Goal: Transaction & Acquisition: Purchase product/service

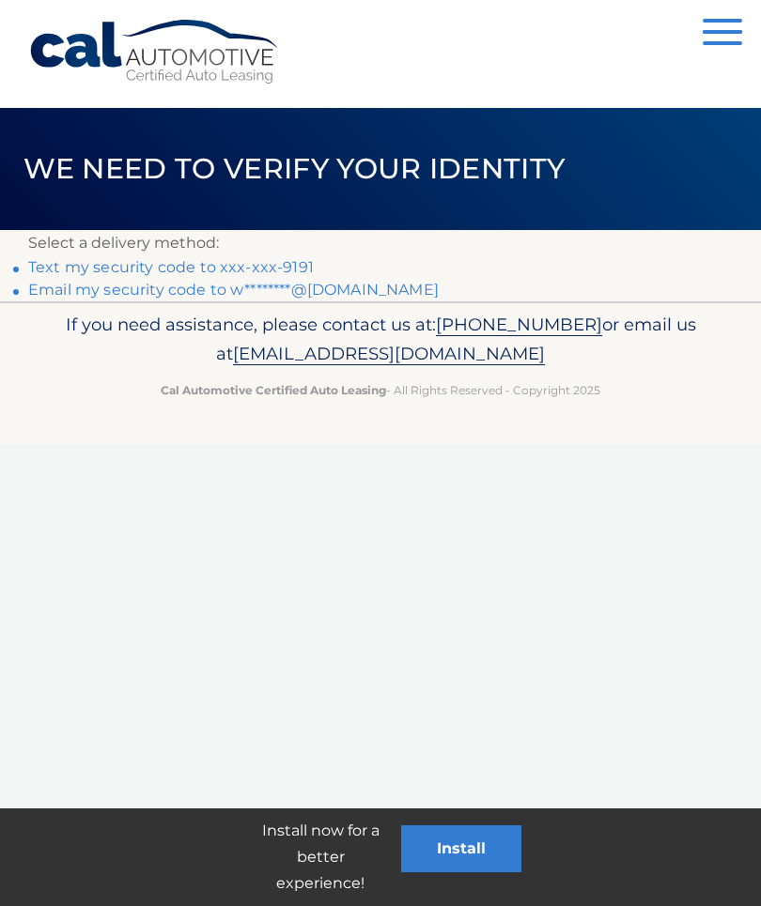
click at [230, 262] on link "Text my security code to xxx-xxx-9191" at bounding box center [170, 267] width 285 height 18
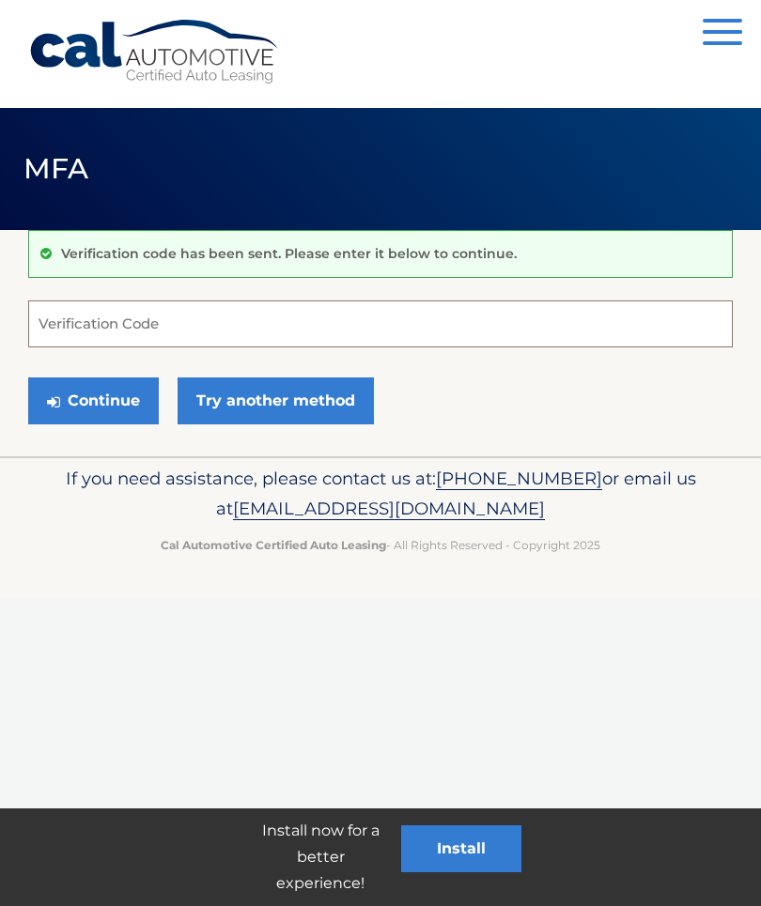
click at [110, 313] on input "Verification Code" at bounding box center [380, 323] width 704 height 47
type input "825050"
click at [97, 399] on button "Continue" at bounding box center [93, 400] width 131 height 47
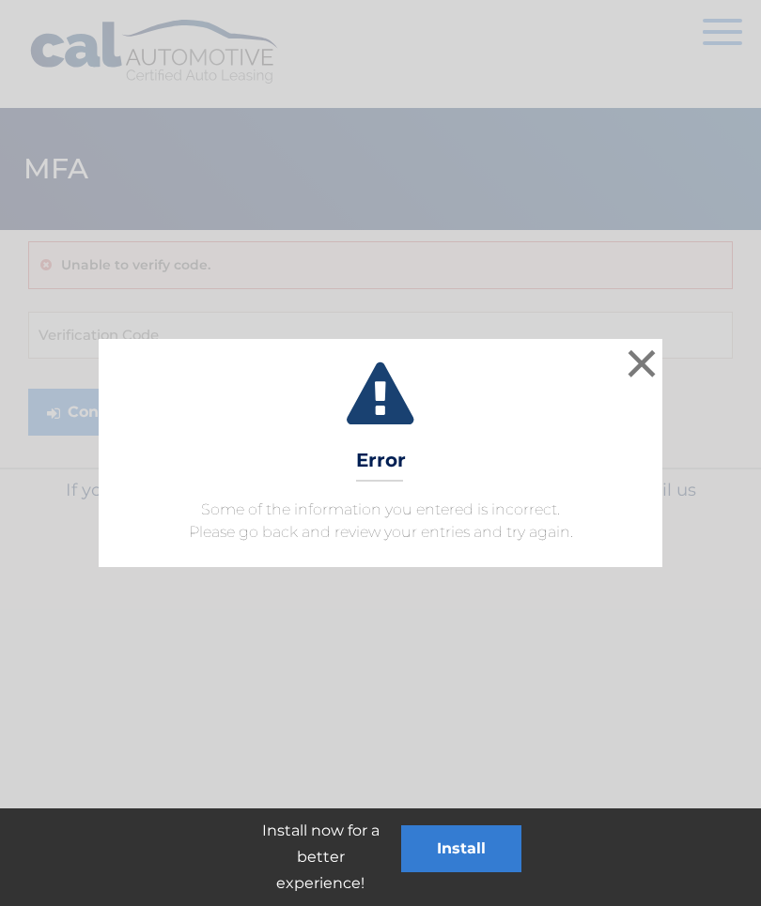
click at [639, 363] on button "×" at bounding box center [641, 364] width 38 height 38
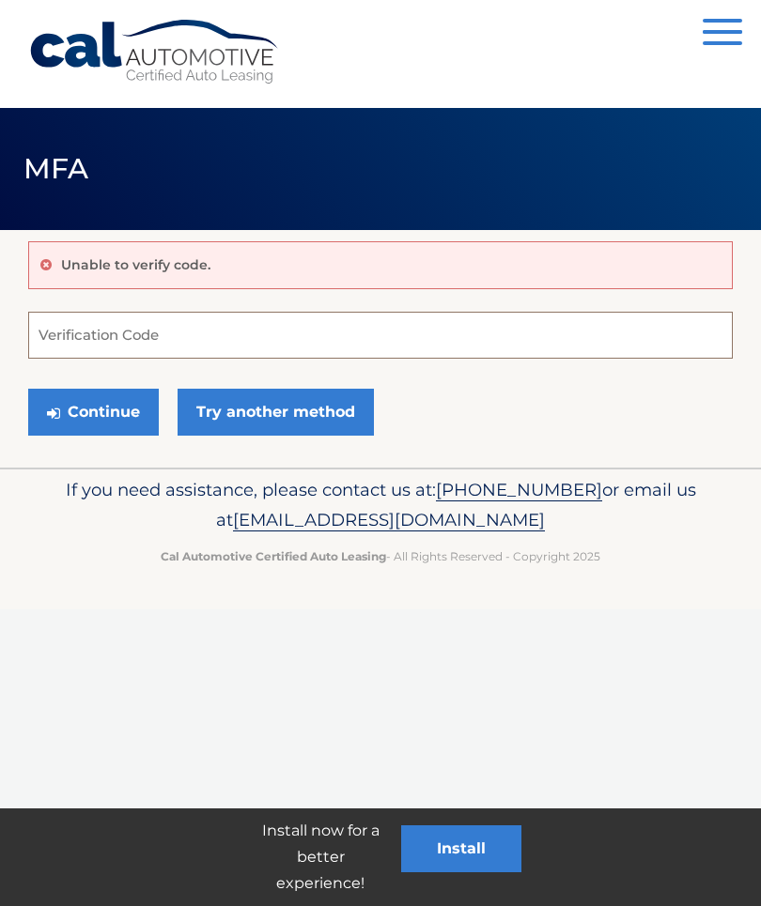
click at [76, 322] on input "Verification Code" at bounding box center [380, 335] width 704 height 47
type input "254711"
click at [124, 402] on button "Continue" at bounding box center [93, 412] width 131 height 47
click at [105, 413] on button "Continue" at bounding box center [93, 412] width 131 height 47
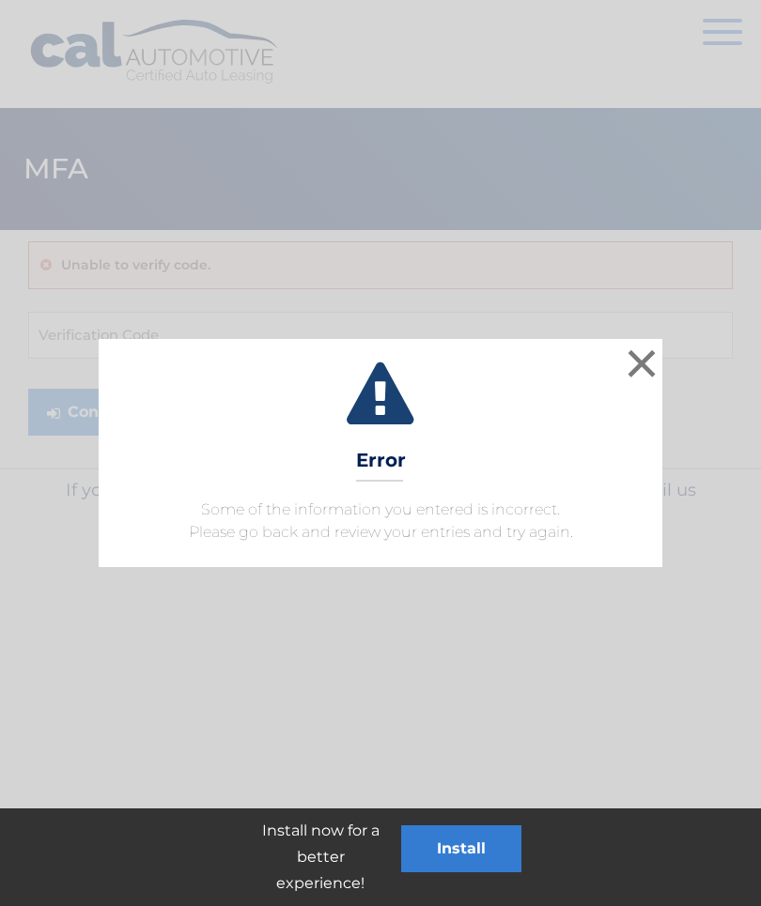
click at [647, 361] on button "×" at bounding box center [641, 364] width 38 height 38
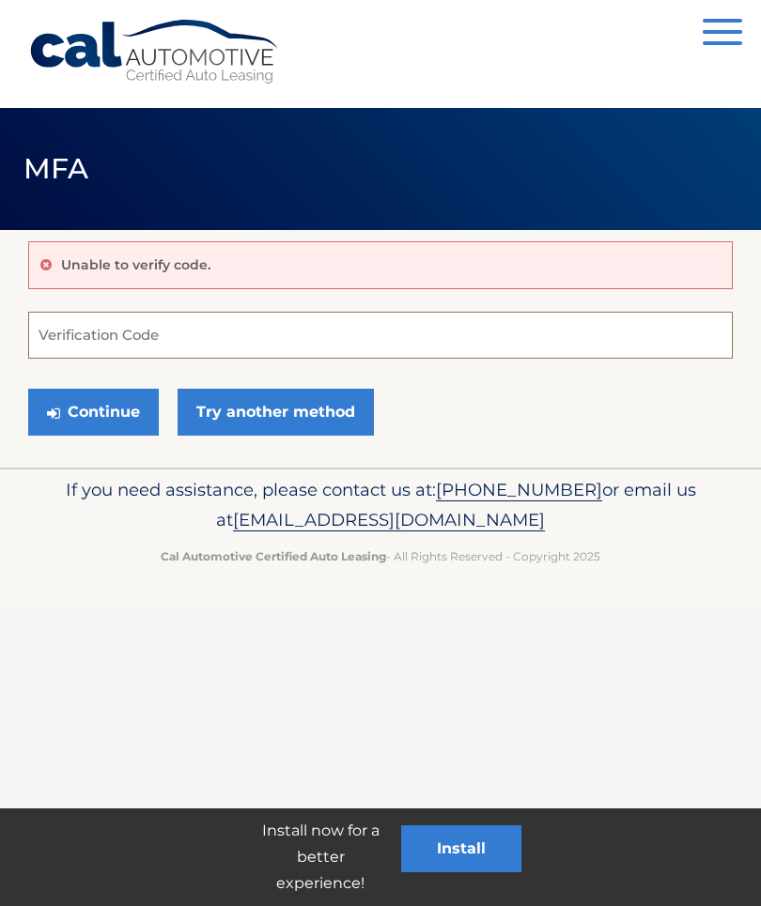
click at [115, 336] on input "Verification Code" at bounding box center [380, 335] width 704 height 47
type input "254711"
click at [118, 404] on button "Continue" at bounding box center [93, 412] width 131 height 47
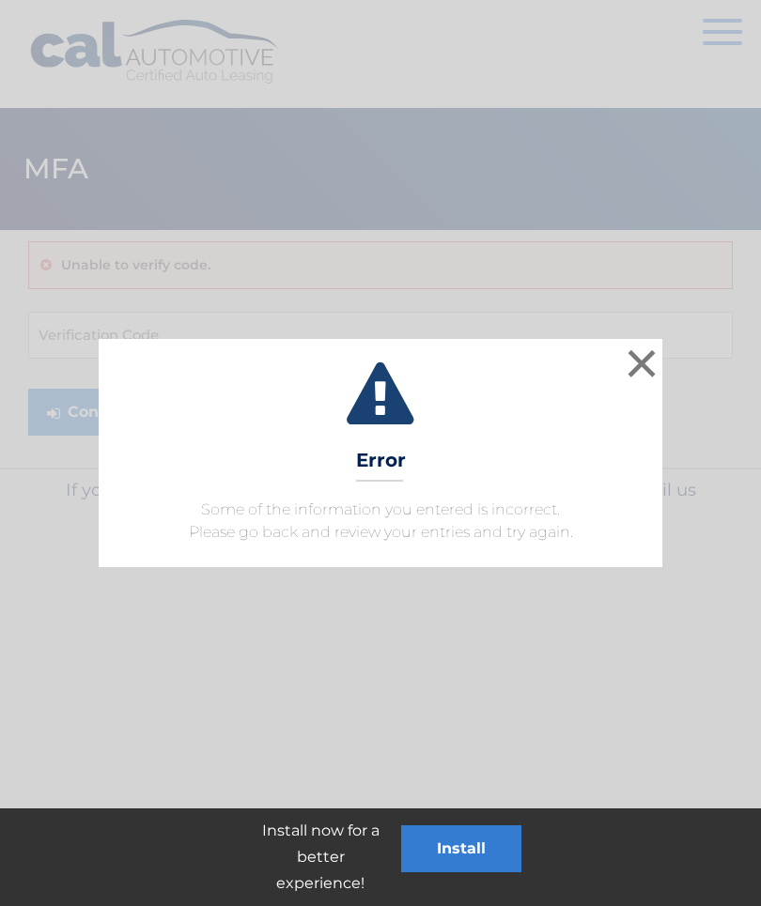
click at [624, 352] on button "×" at bounding box center [641, 364] width 38 height 38
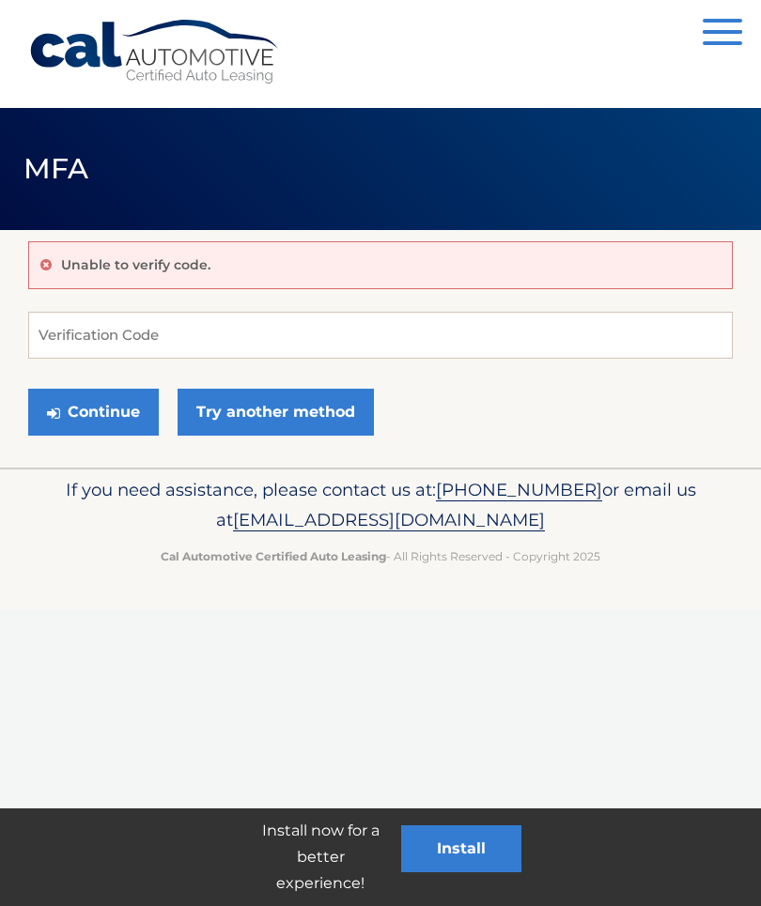
click at [298, 412] on link "Try another method" at bounding box center [275, 412] width 196 height 47
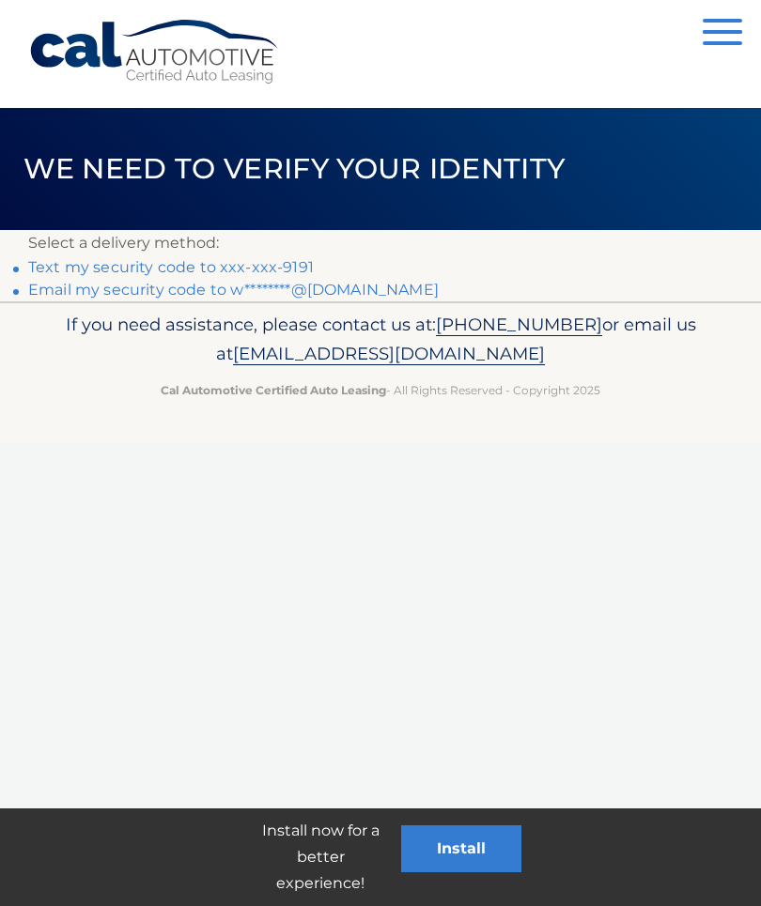
click at [346, 285] on link "Email my security code to w********@gmail.com" at bounding box center [233, 290] width 410 height 18
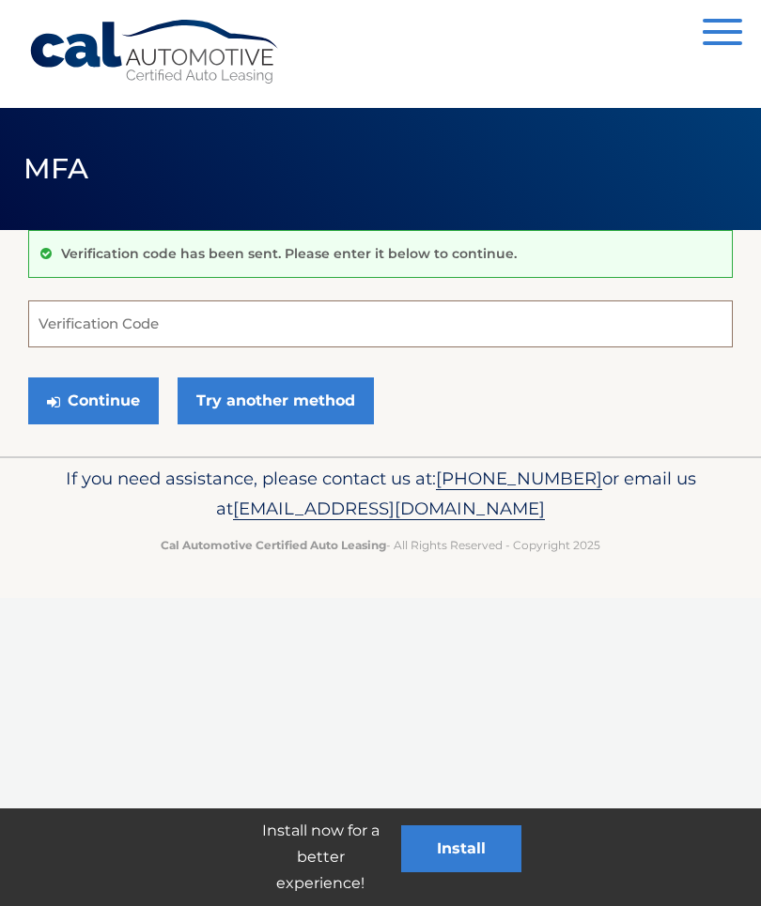
click at [114, 319] on input "Verification Code" at bounding box center [380, 323] width 704 height 47
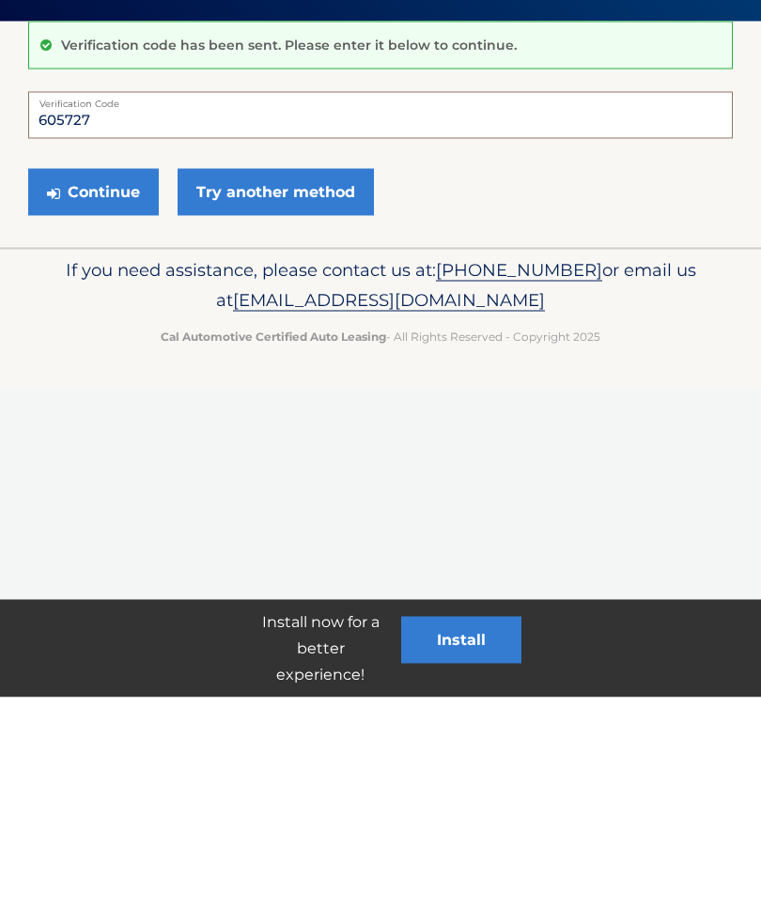
type input "605727"
click at [115, 377] on button "Continue" at bounding box center [93, 400] width 131 height 47
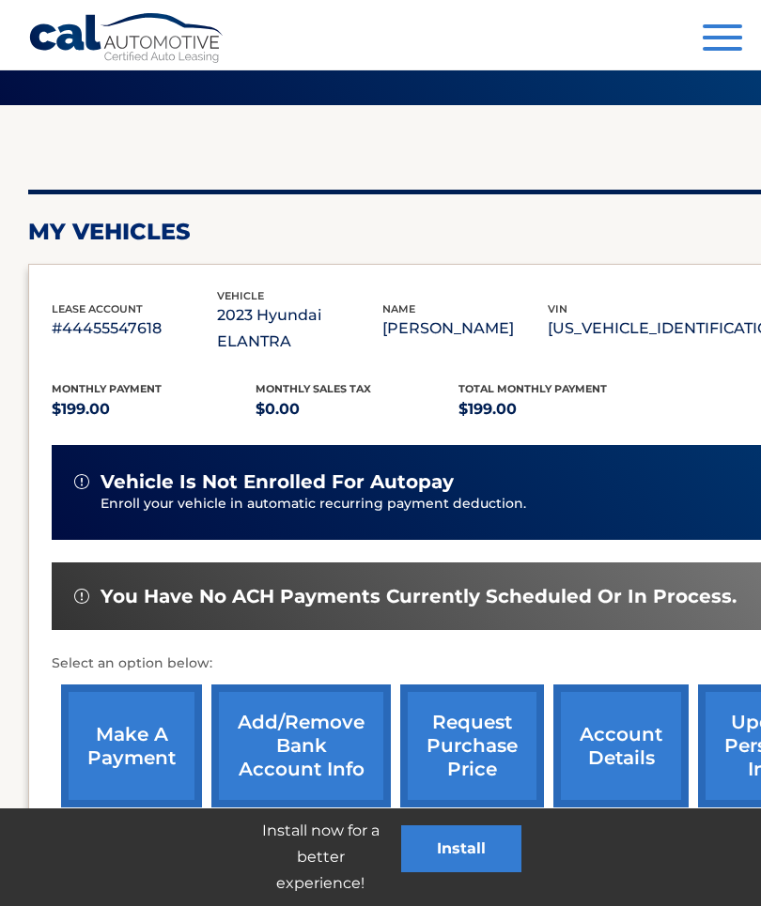
scroll to position [157, 0]
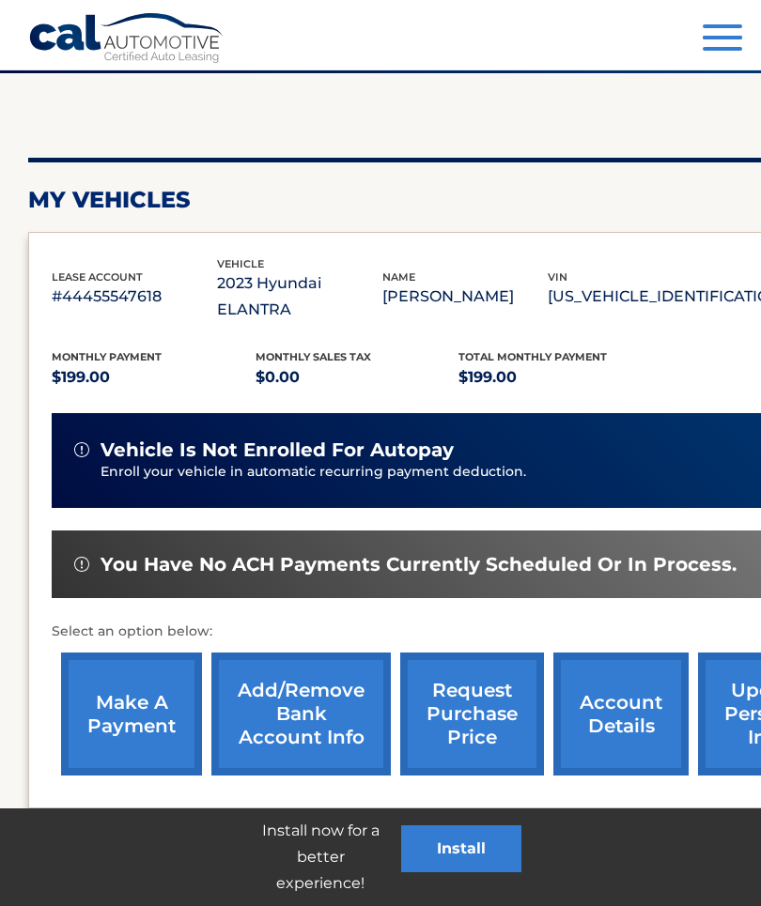
click at [140, 653] on link "make a payment" at bounding box center [131, 714] width 141 height 123
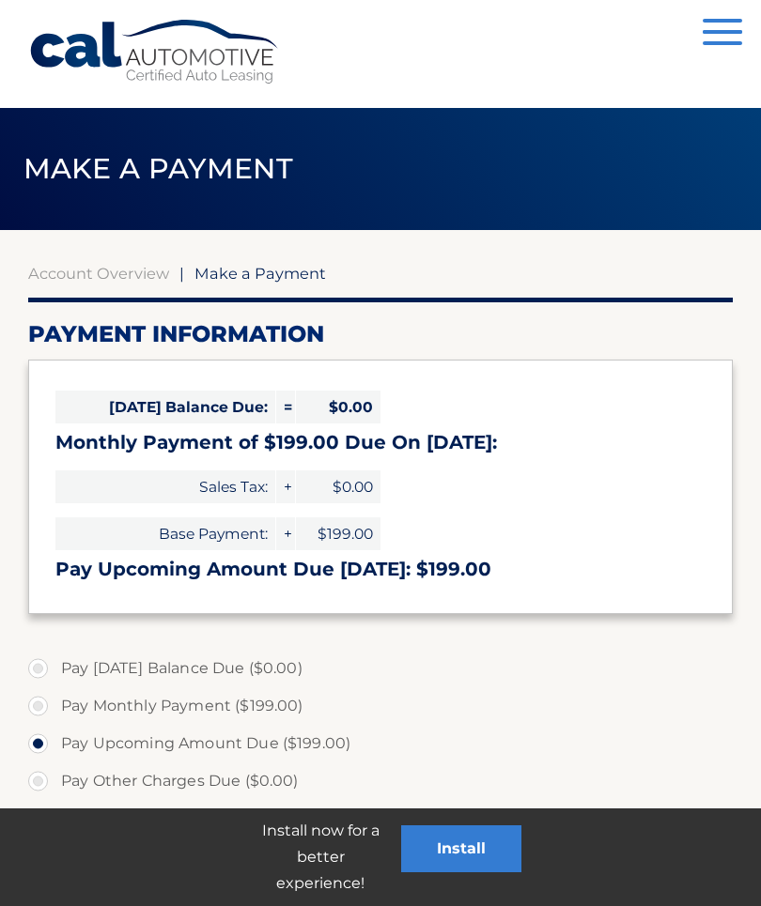
select select "MWVhZDYzNTgtNzJkNy00MGE4LWJjMDMtMTUxZTIzYjk0YTU1"
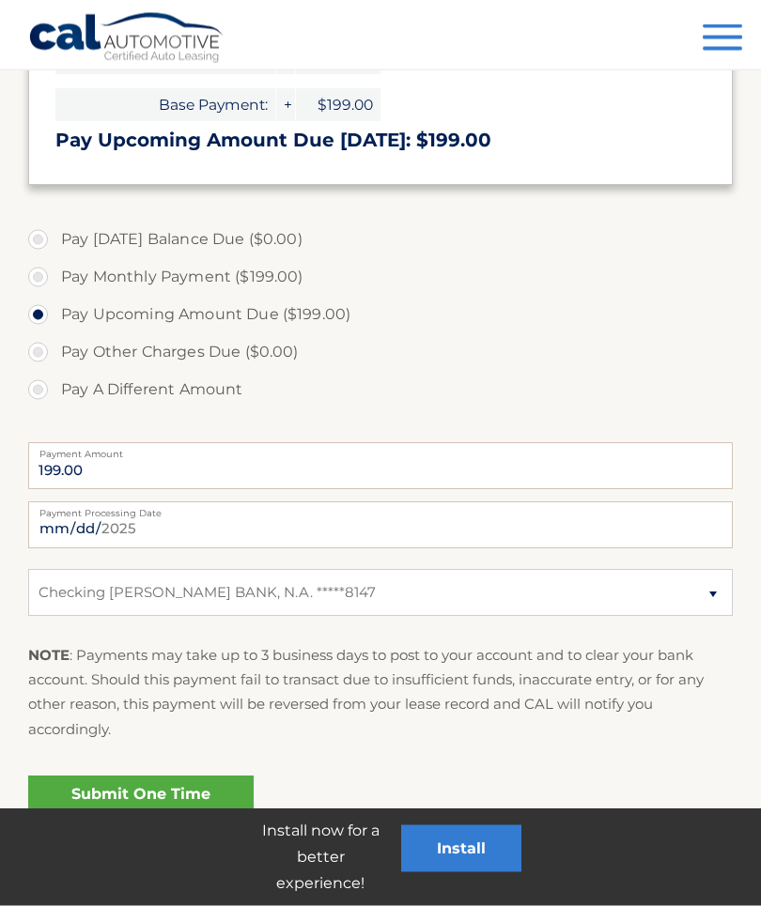
scroll to position [452, 0]
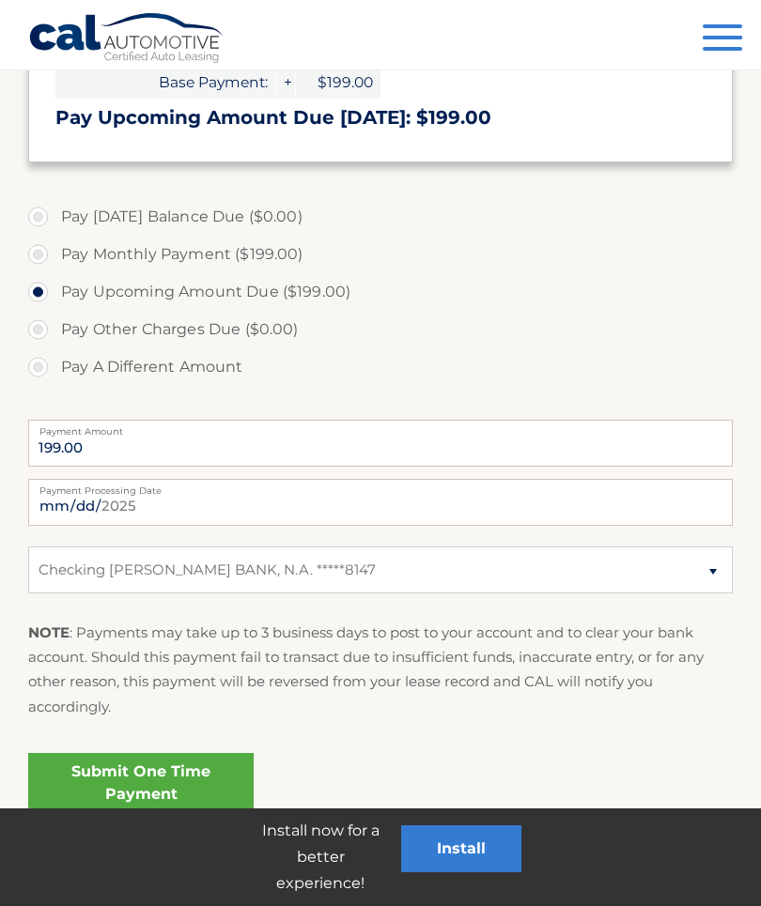
click at [184, 774] on link "Submit One Time Payment" at bounding box center [140, 783] width 225 height 60
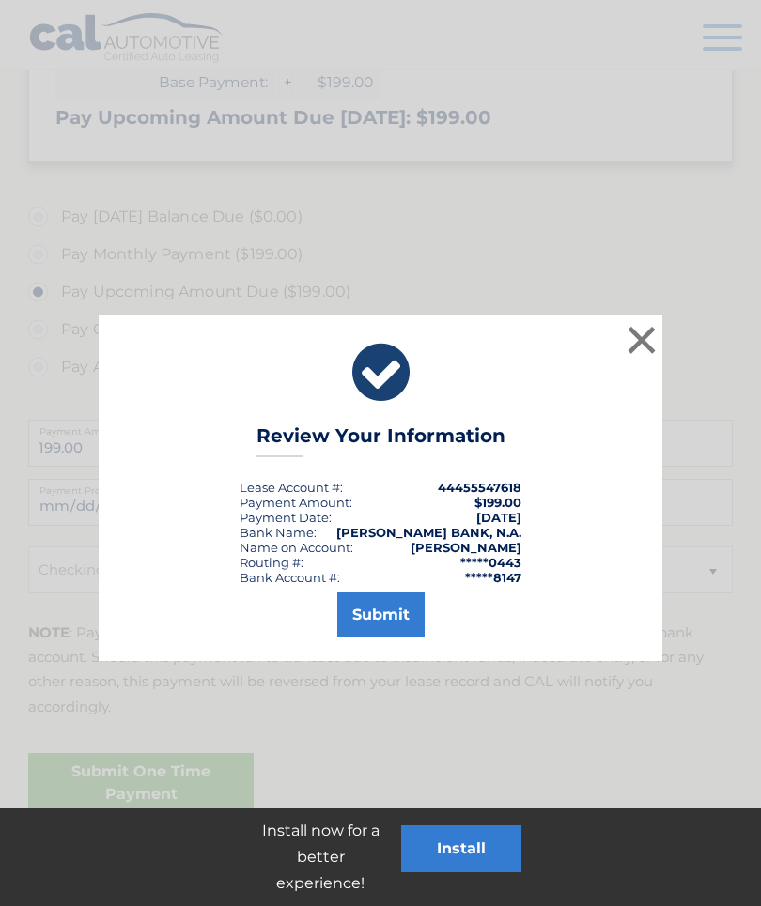
click at [398, 611] on button "Submit" at bounding box center [380, 614] width 87 height 45
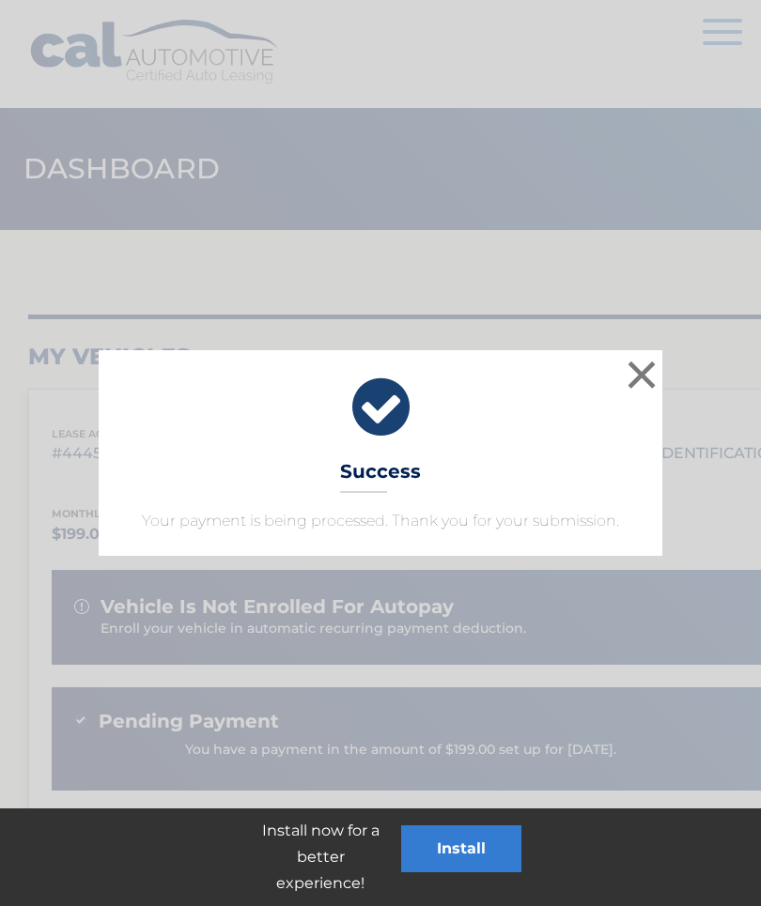
click at [643, 370] on button "×" at bounding box center [641, 375] width 38 height 38
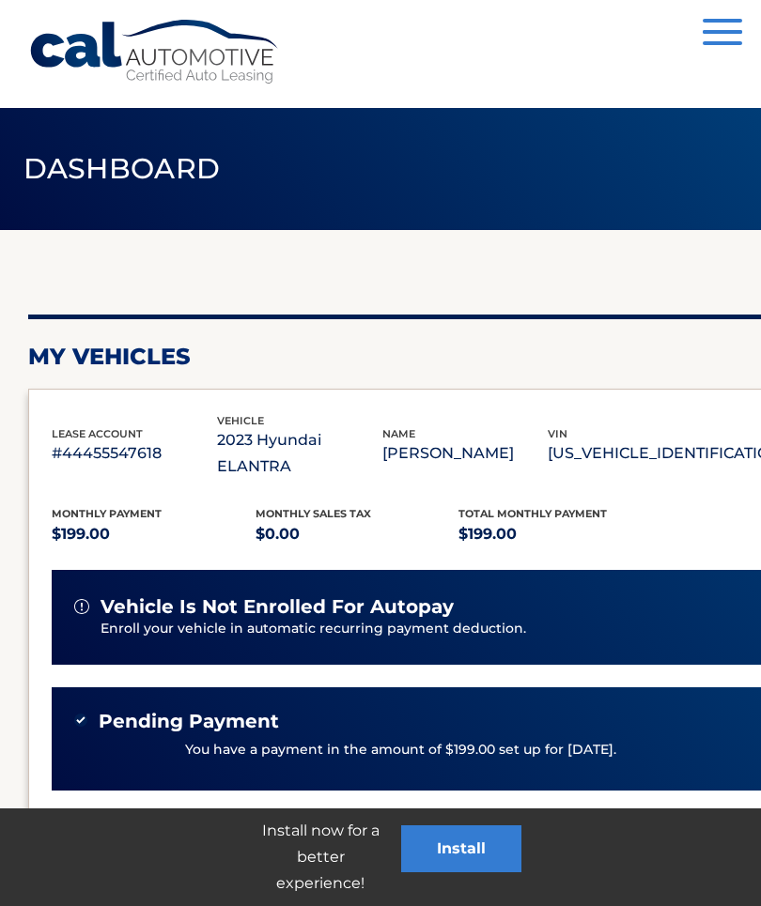
click at [730, 35] on button "Menu" at bounding box center [721, 34] width 39 height 31
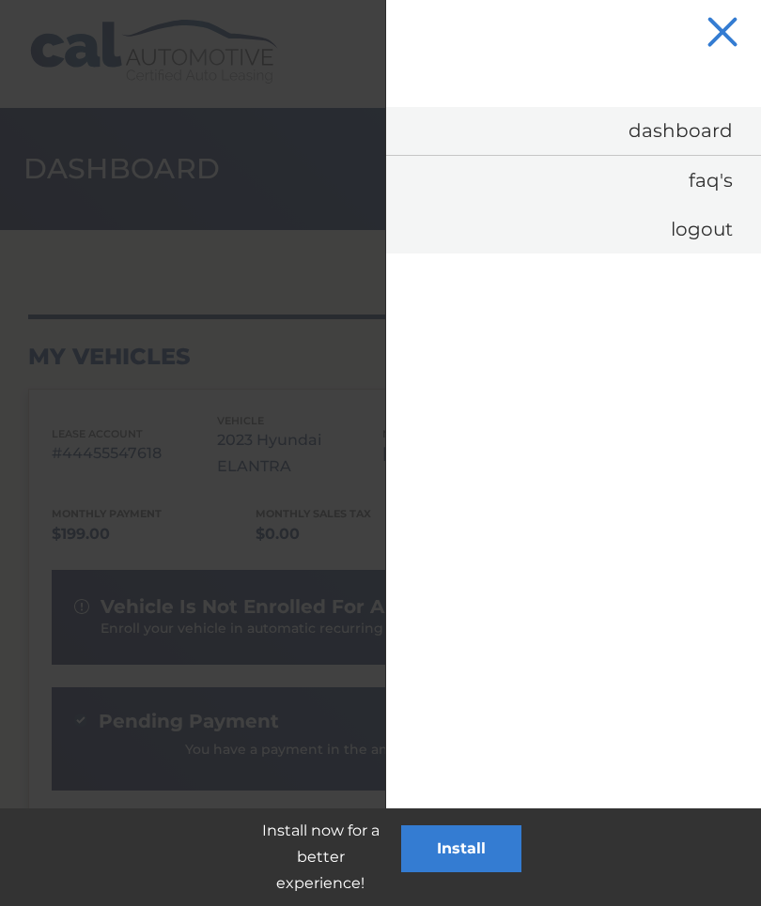
click at [706, 237] on link "Logout" at bounding box center [573, 229] width 375 height 49
